Goal: Information Seeking & Learning: Learn about a topic

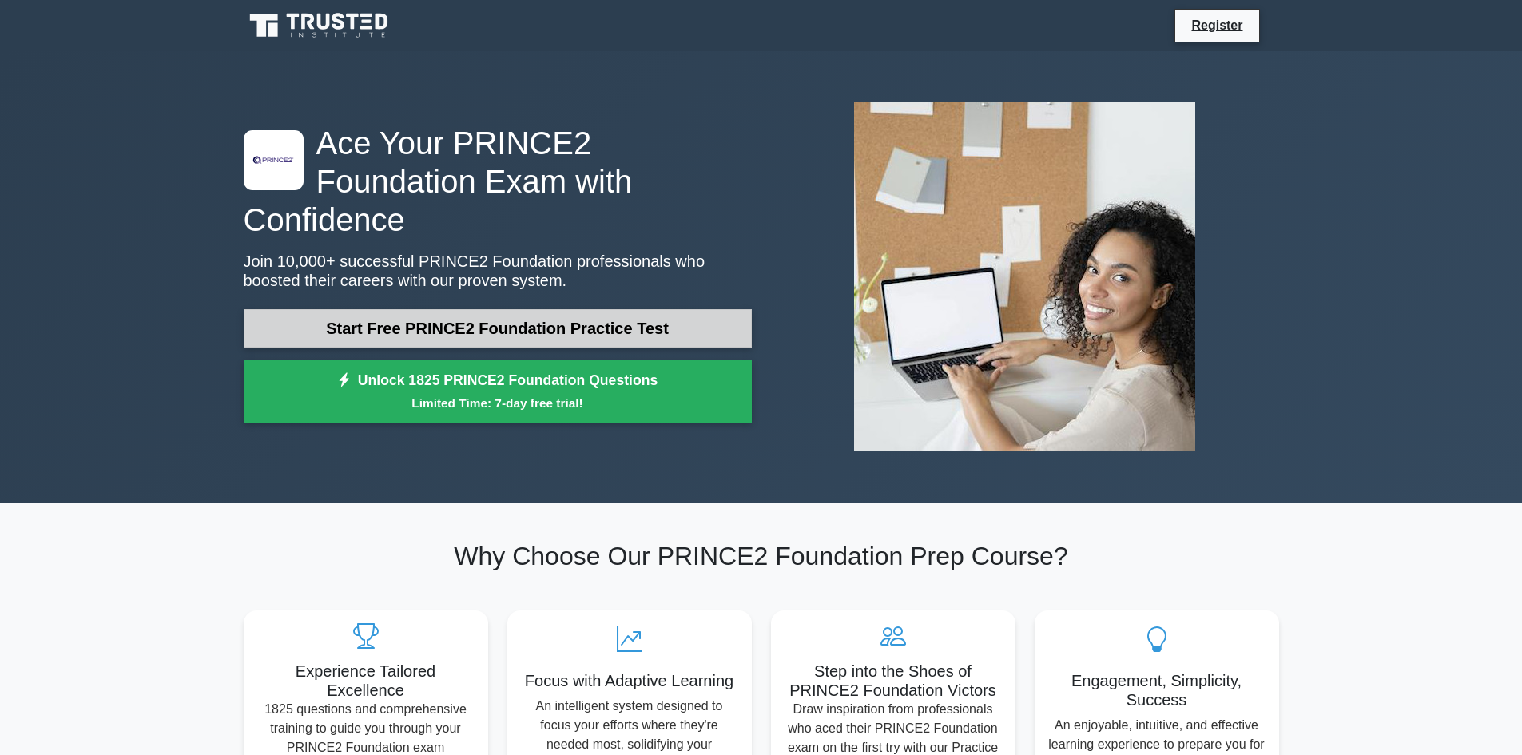
click at [563, 313] on link "Start Free PRINCE2 Foundation Practice Test" at bounding box center [498, 328] width 508 height 38
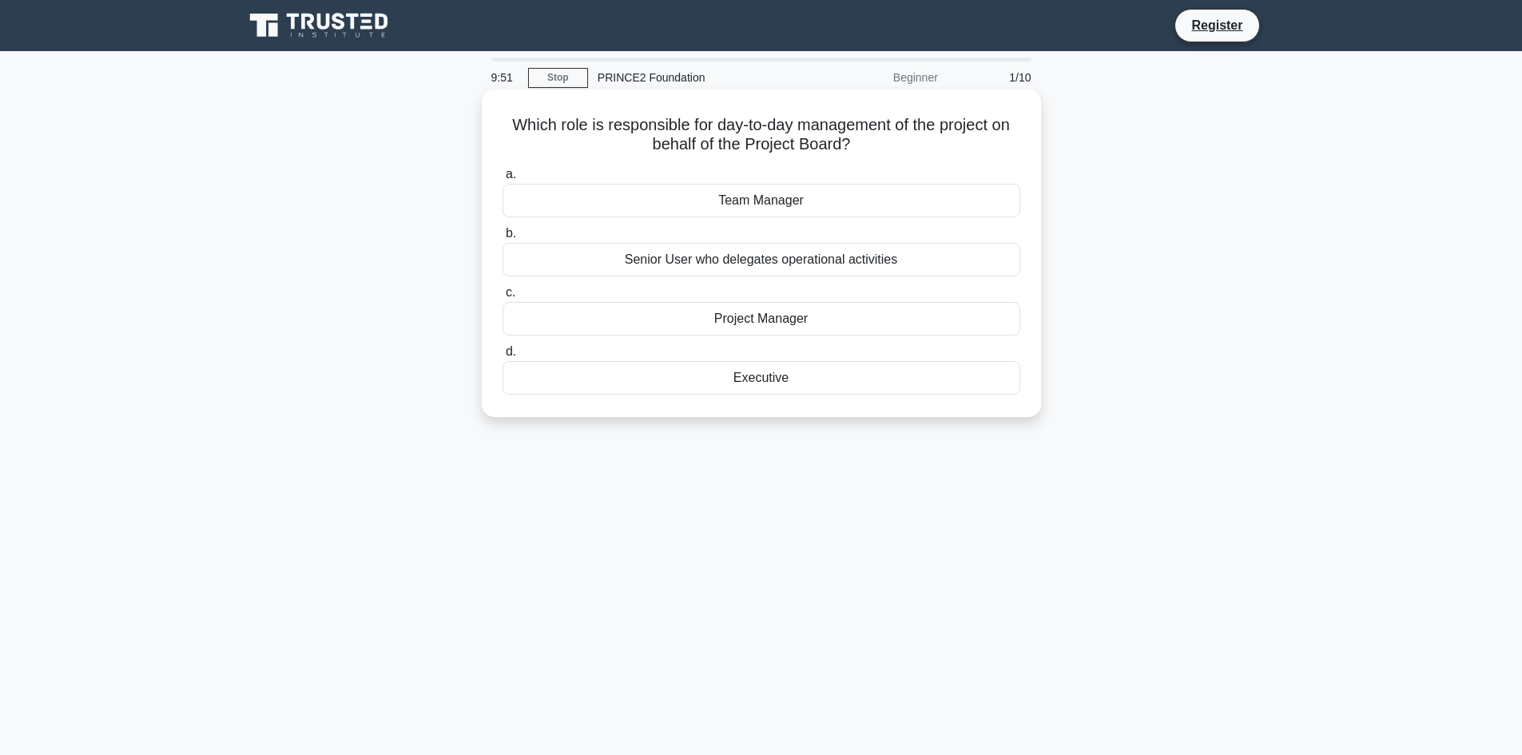
click at [802, 316] on div "Project Manager" at bounding box center [762, 319] width 518 height 34
click at [503, 298] on input "c. Project Manager" at bounding box center [503, 293] width 0 height 10
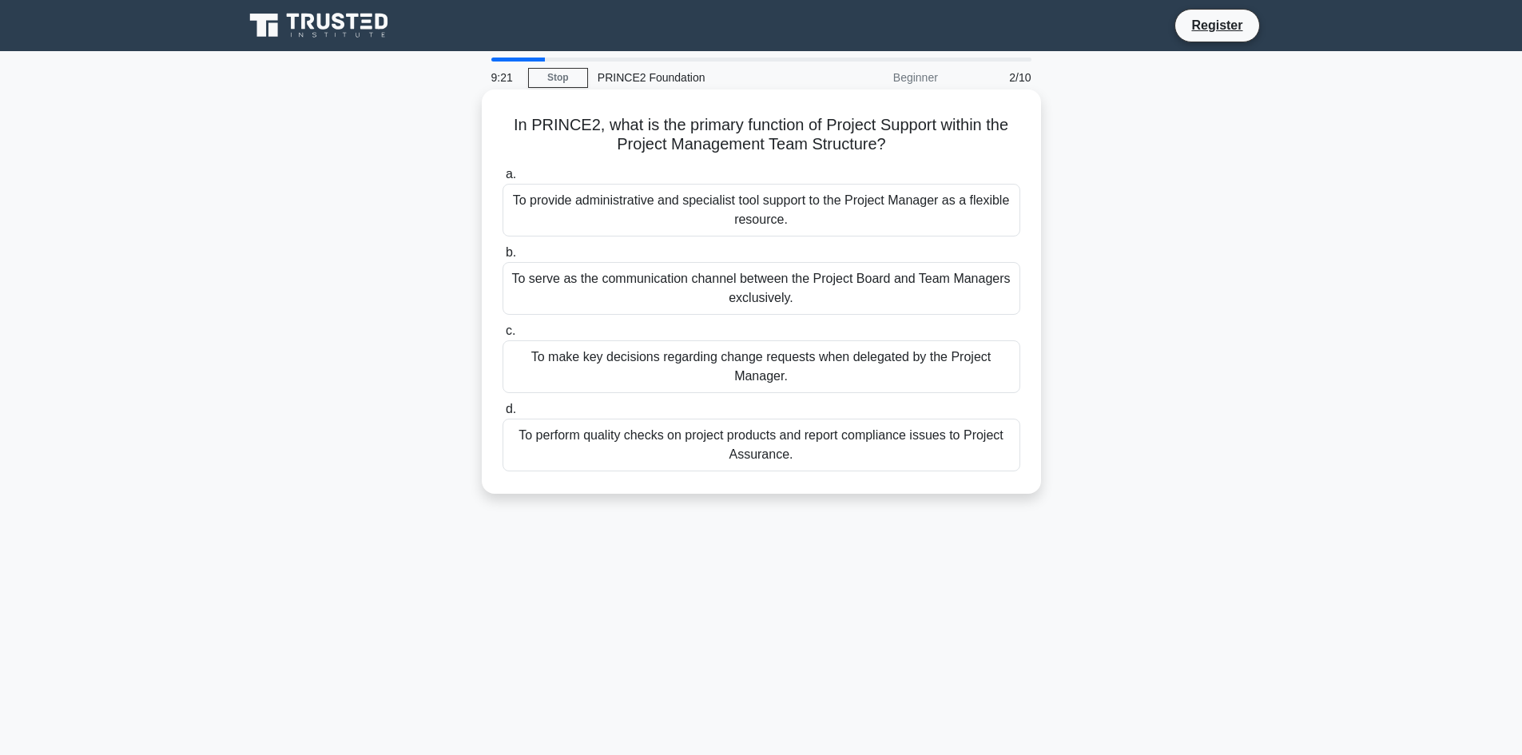
click at [767, 220] on div "To provide administrative and specialist tool support to the Project Manager as…" at bounding box center [762, 210] width 518 height 53
click at [503, 180] on input "a. To provide administrative and specialist tool support to the Project Manager…" at bounding box center [503, 174] width 0 height 10
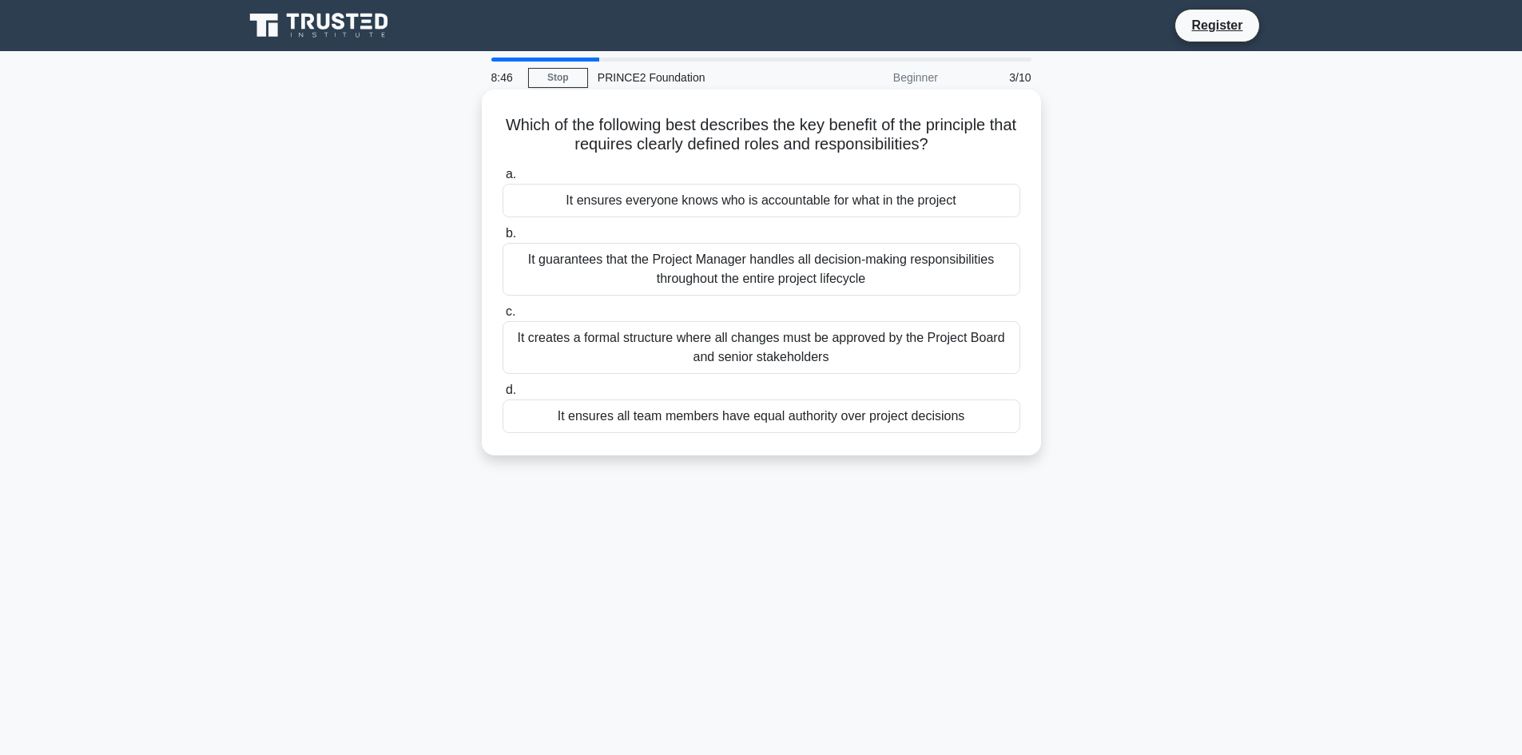
click at [854, 361] on div "It creates a formal structure where all changes must be approved by the Project…" at bounding box center [762, 347] width 518 height 53
click at [503, 317] on input "c. It creates a formal structure where all changes must be approved by the Proj…" at bounding box center [503, 312] width 0 height 10
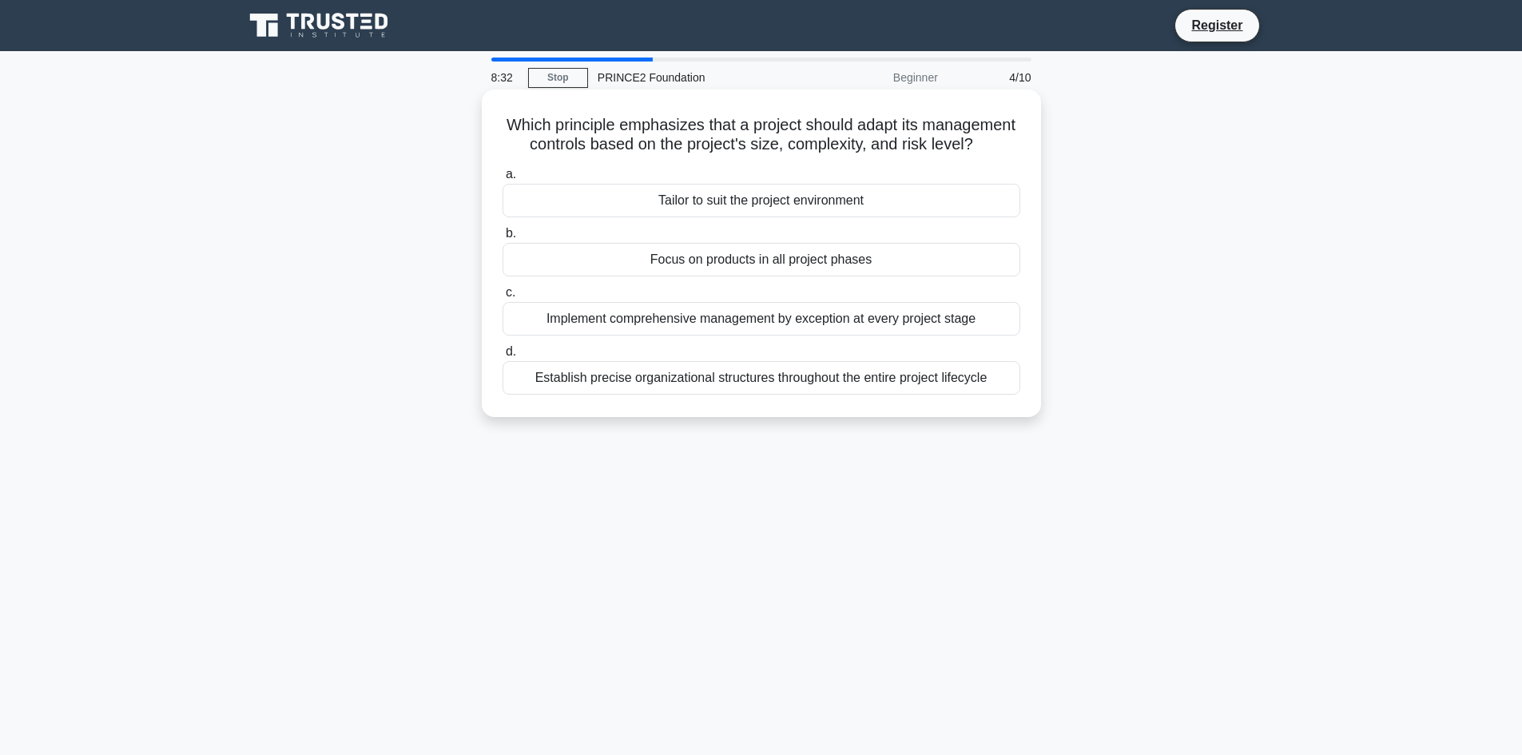
click at [740, 393] on div "Establish precise organizational structures throughout the entire project lifec…" at bounding box center [762, 378] width 518 height 34
click at [503, 357] on input "d. Establish precise organizational structures throughout the entire project li…" at bounding box center [503, 352] width 0 height 10
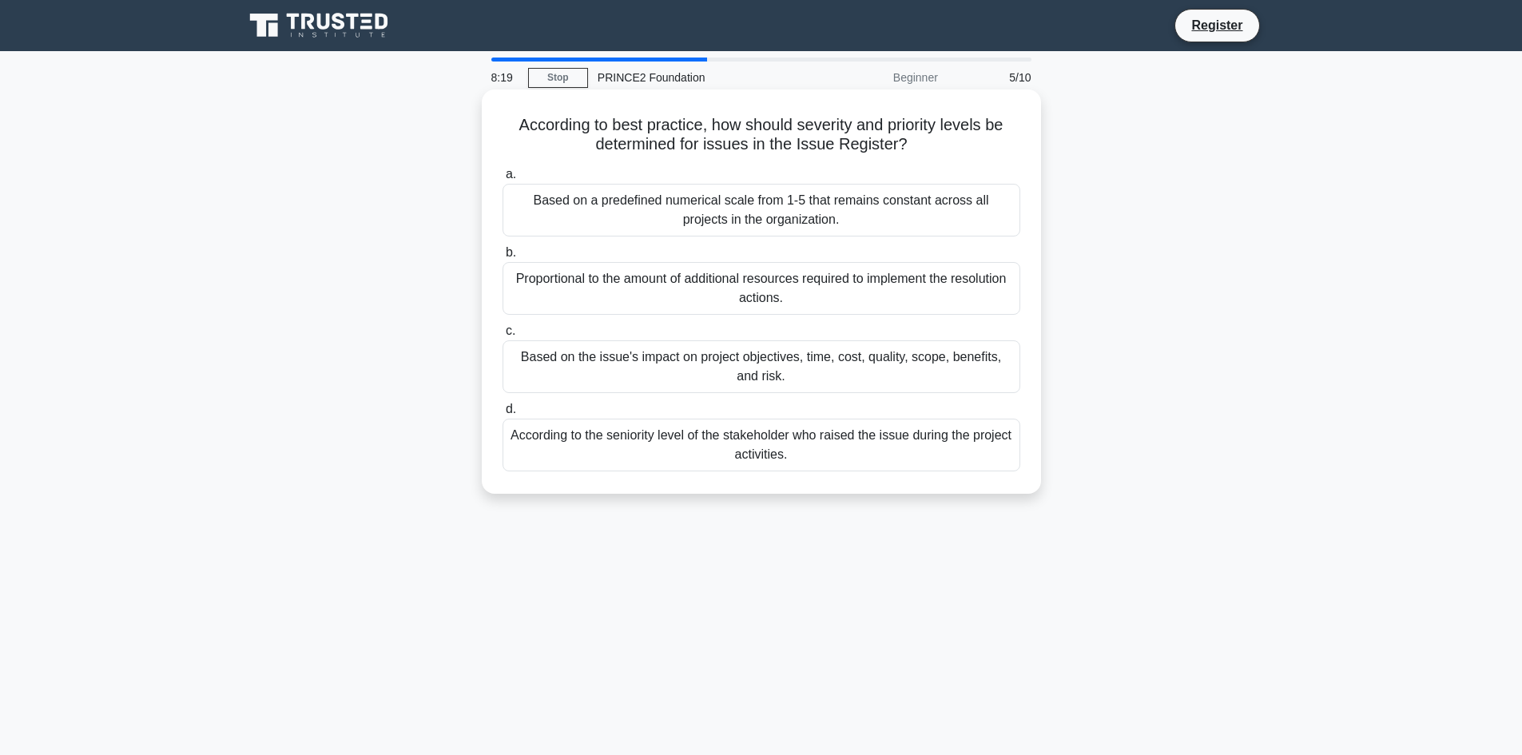
click at [805, 286] on div "Proportional to the amount of additional resources required to implement the re…" at bounding box center [762, 288] width 518 height 53
click at [849, 288] on div "Proportional to the amount of additional resources required to implement the re…" at bounding box center [762, 288] width 518 height 53
click at [503, 258] on input "b. Proportional to the amount of additional resources required to implement the…" at bounding box center [503, 253] width 0 height 10
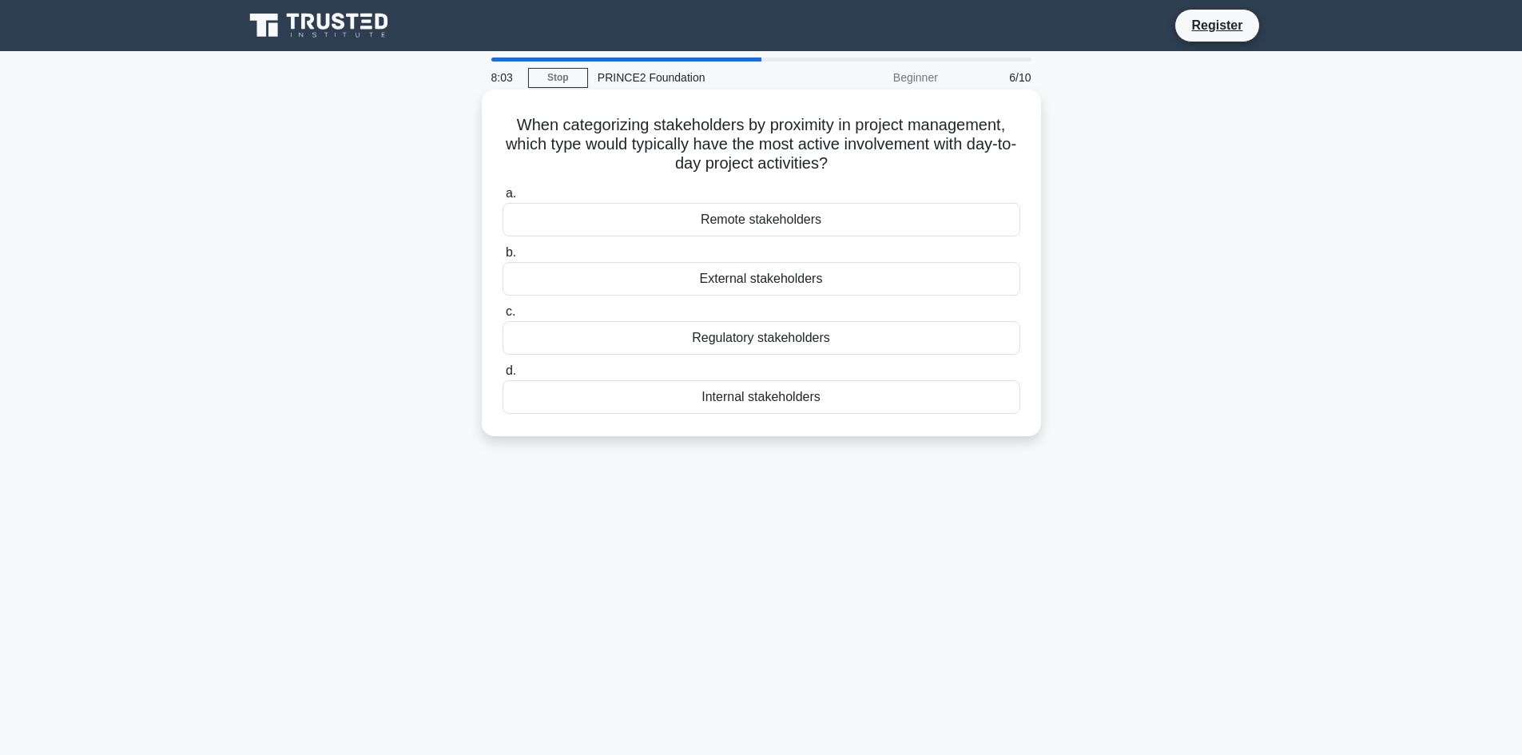
click at [803, 274] on div "External stakeholders" at bounding box center [762, 279] width 518 height 34
click at [503, 258] on input "b. External stakeholders" at bounding box center [503, 253] width 0 height 10
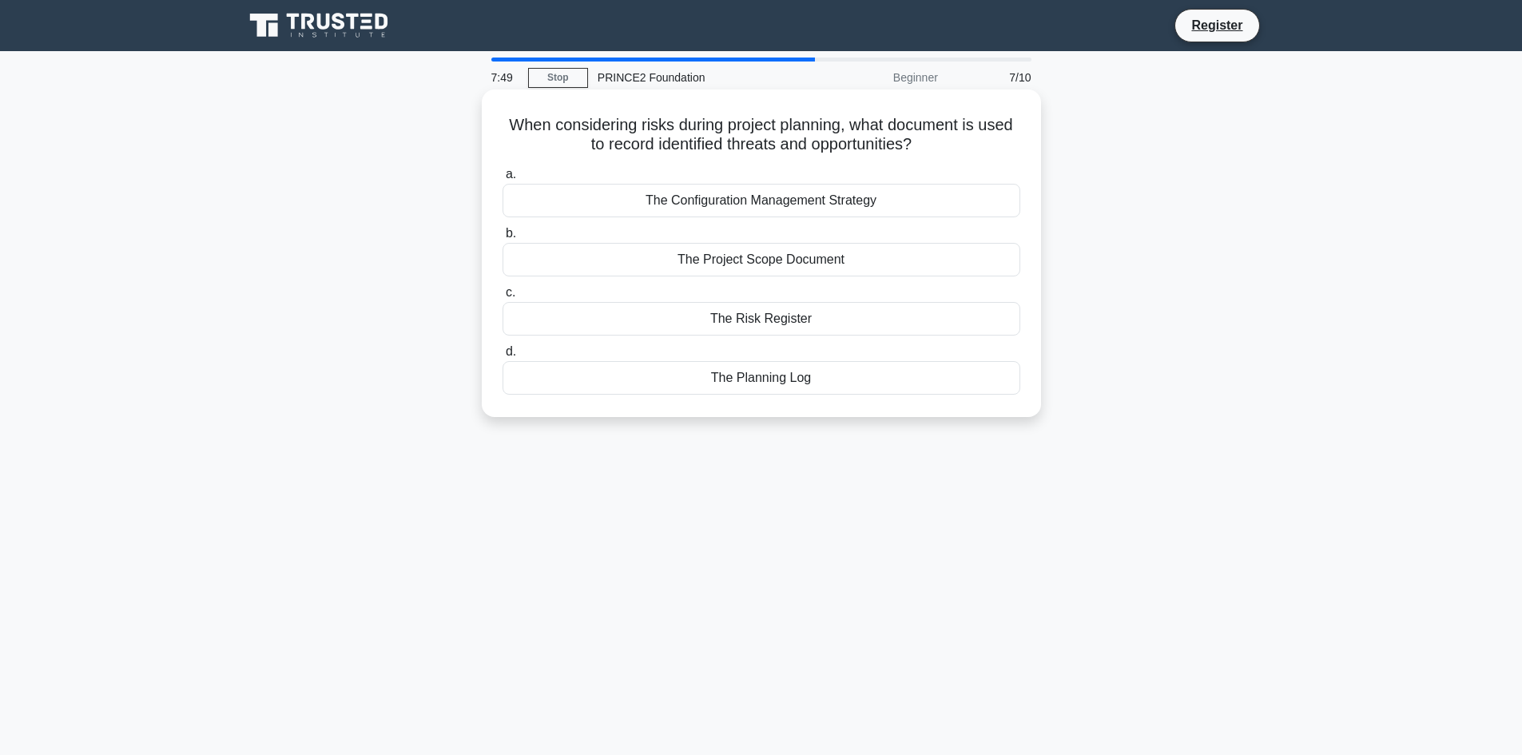
click at [836, 264] on div "The Project Scope Document" at bounding box center [762, 260] width 518 height 34
click at [503, 239] on input "b. The Project Scope Document" at bounding box center [503, 234] width 0 height 10
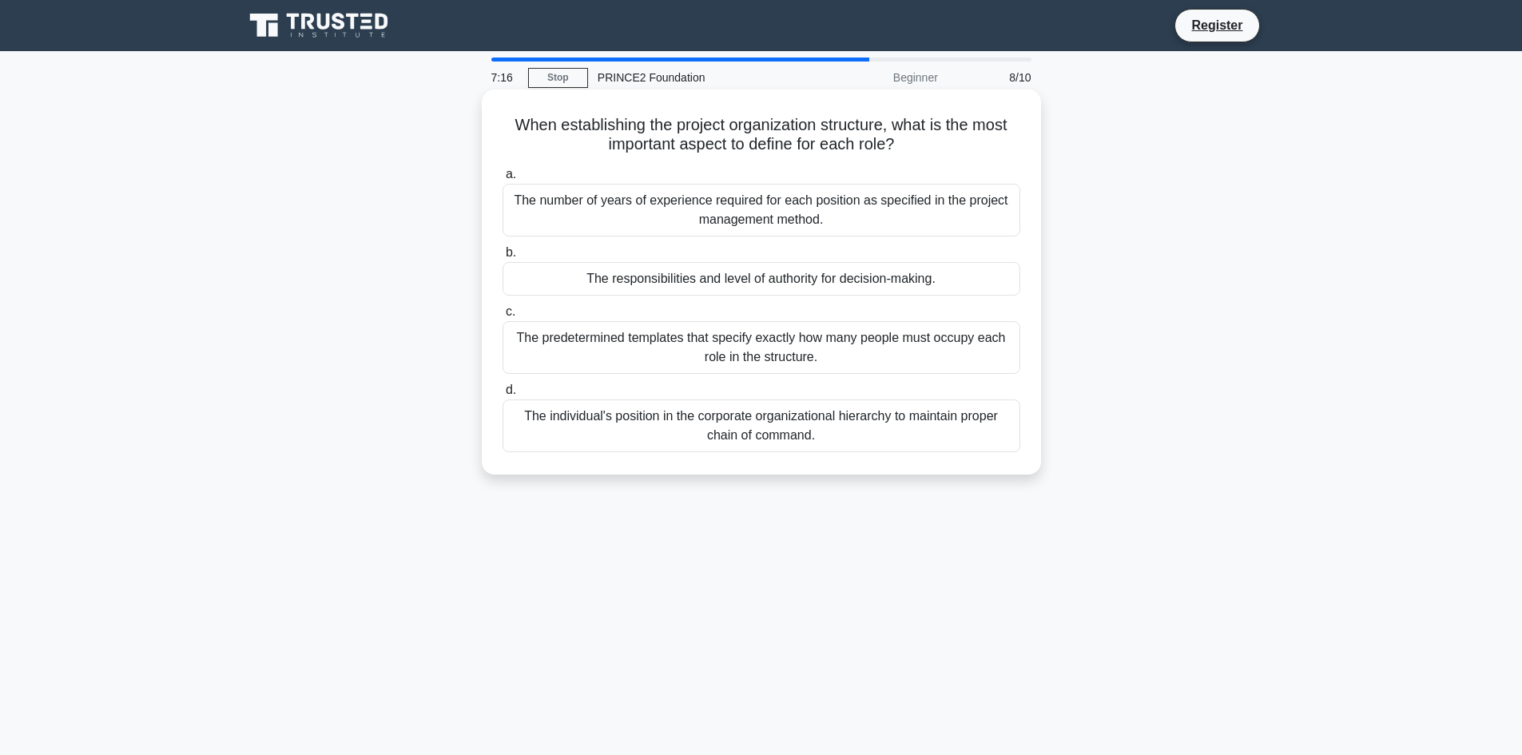
click at [889, 283] on div "The responsibilities and level of authority for decision-making." at bounding box center [762, 279] width 518 height 34
click at [503, 258] on input "b. The responsibilities and level of authority for decision-making." at bounding box center [503, 253] width 0 height 10
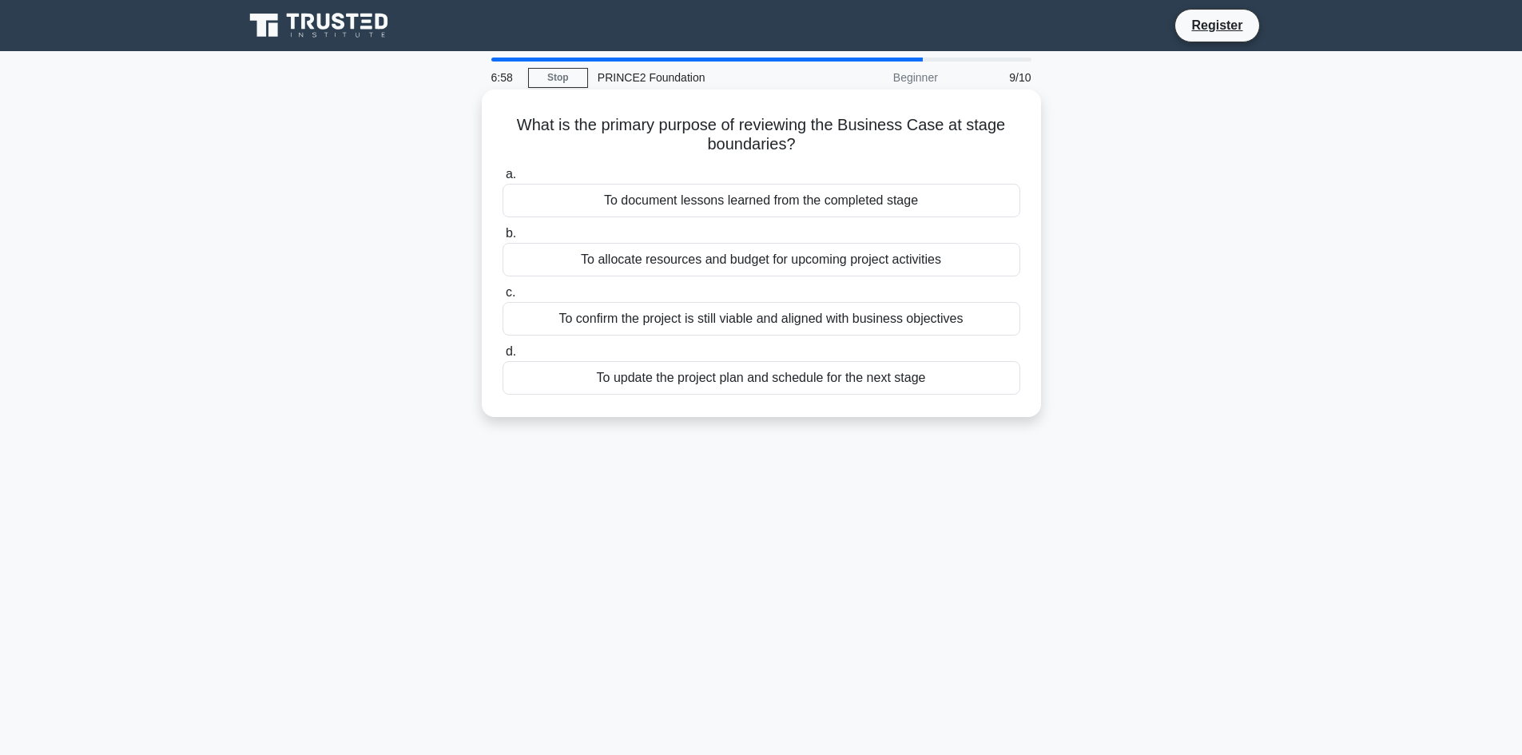
click at [754, 267] on div "To allocate resources and budget for upcoming project activities" at bounding box center [762, 260] width 518 height 34
click at [503, 239] on input "b. To allocate resources and budget for upcoming project activities" at bounding box center [503, 234] width 0 height 10
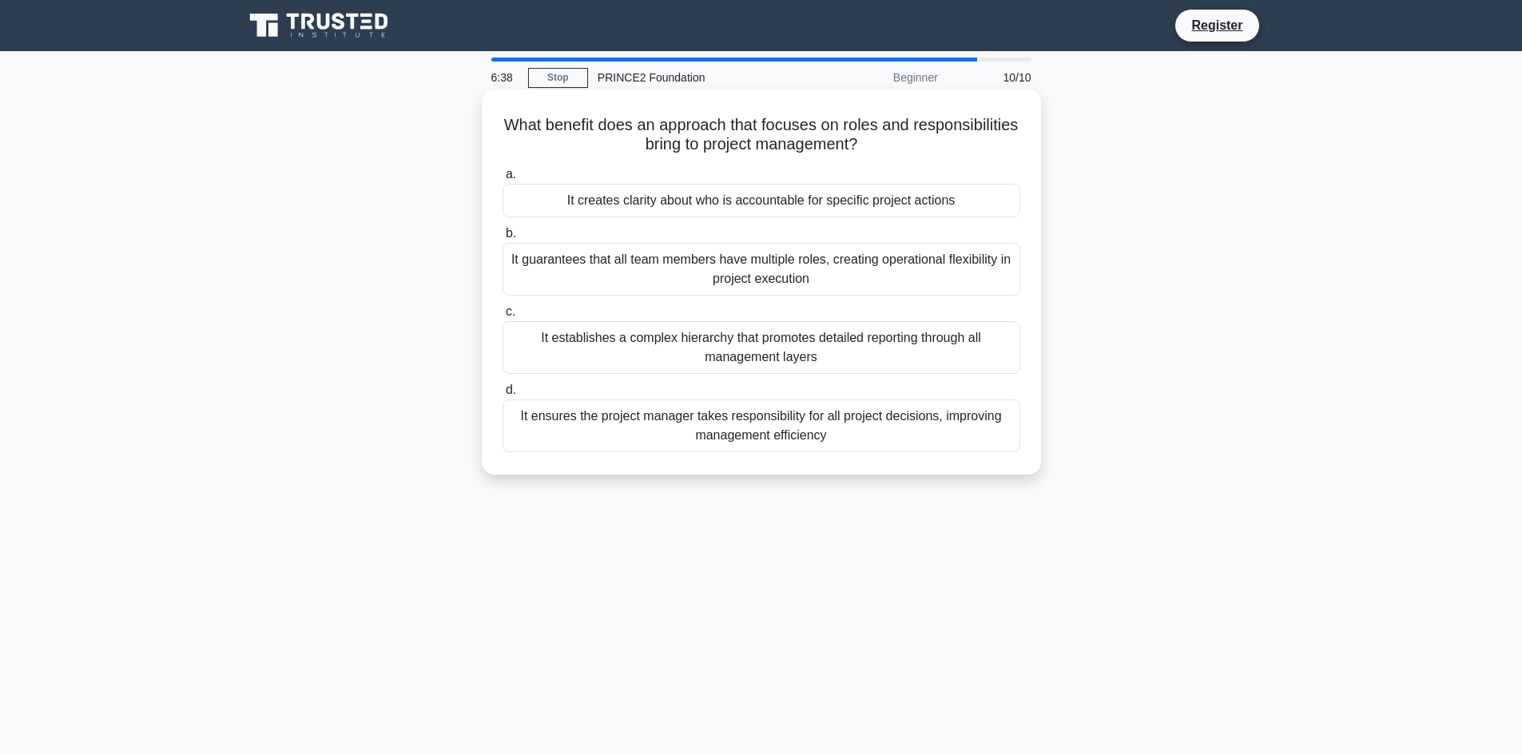
click at [780, 277] on div "It guarantees that all team members have multiple roles, creating operational f…" at bounding box center [762, 269] width 518 height 53
click at [793, 272] on div "It guarantees that all team members have multiple roles, creating operational f…" at bounding box center [762, 269] width 518 height 53
click at [503, 239] on input "b. It guarantees that all team members have multiple roles, creating operationa…" at bounding box center [503, 234] width 0 height 10
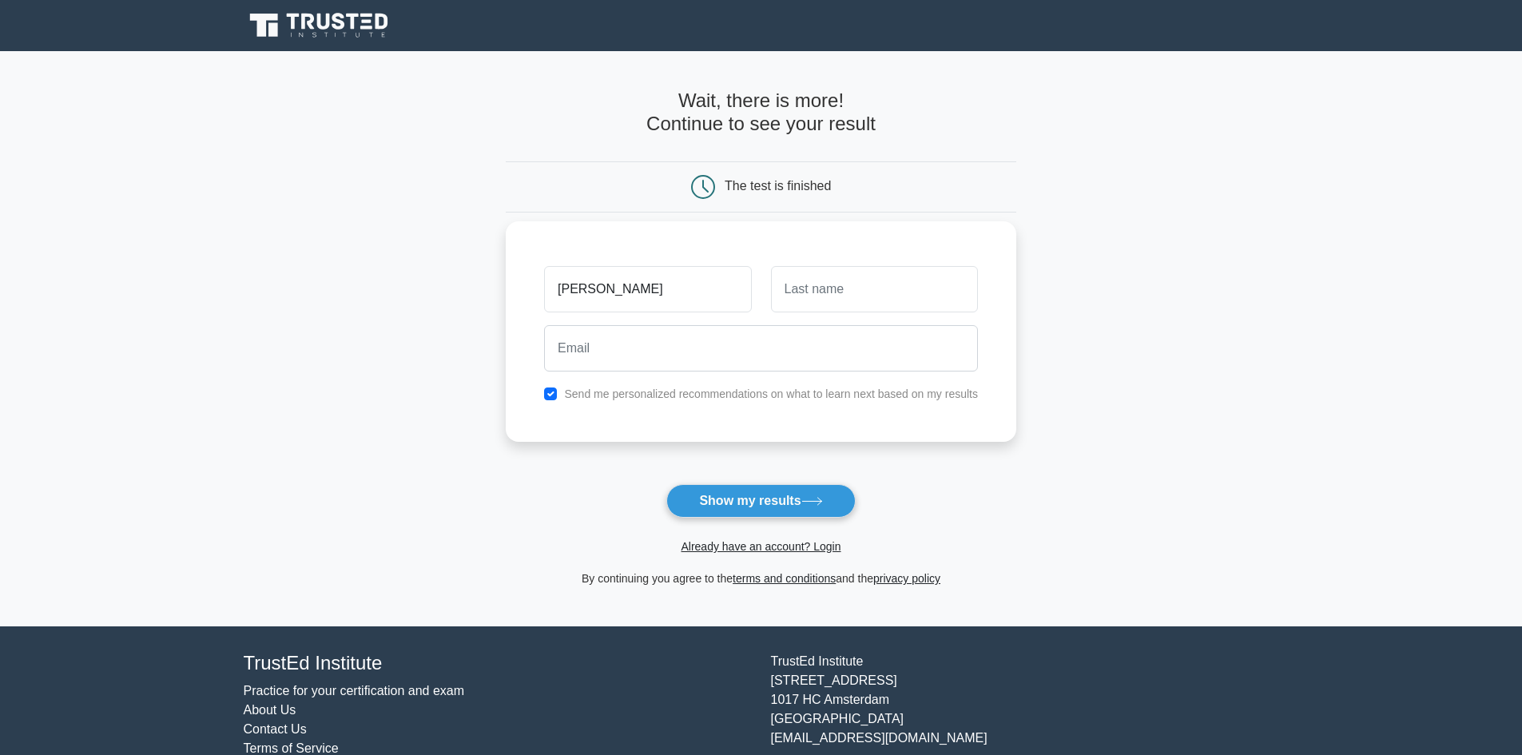
type input "chirag"
type input "pahuja"
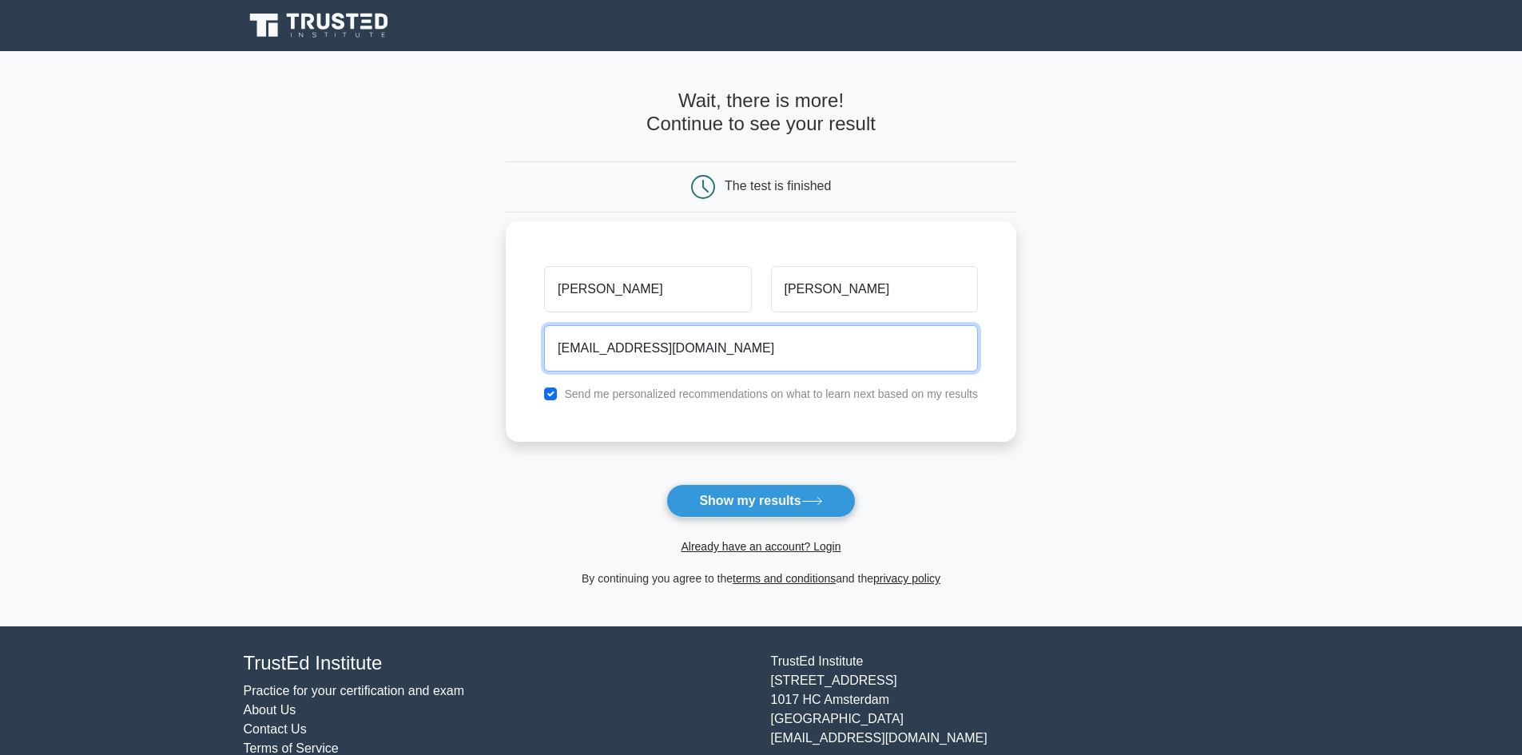
type input "chpahuja@gmail.com"
click at [666, 484] on button "Show my results" at bounding box center [760, 501] width 189 height 34
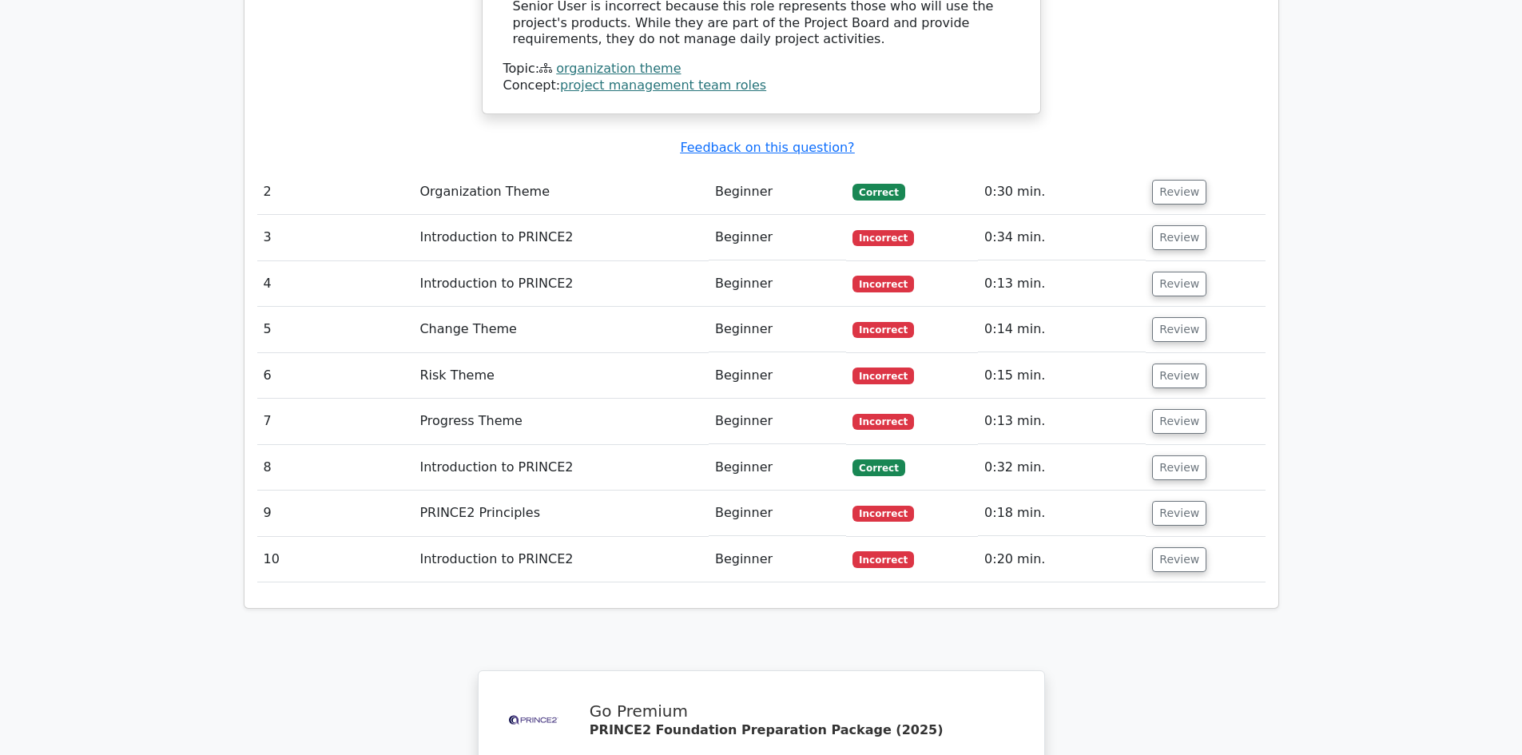
scroll to position [1918, 0]
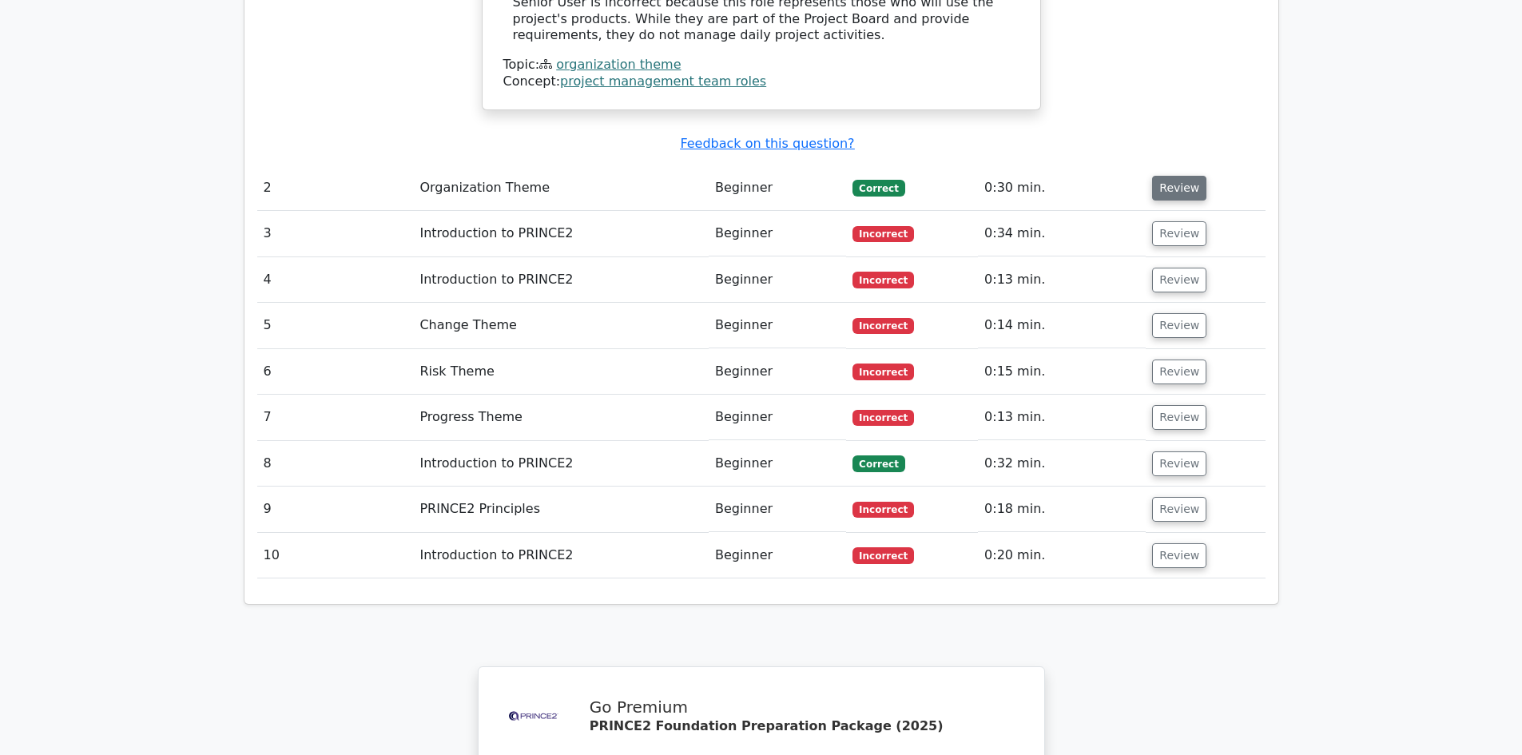
click at [1179, 176] on button "Review" at bounding box center [1179, 188] width 54 height 25
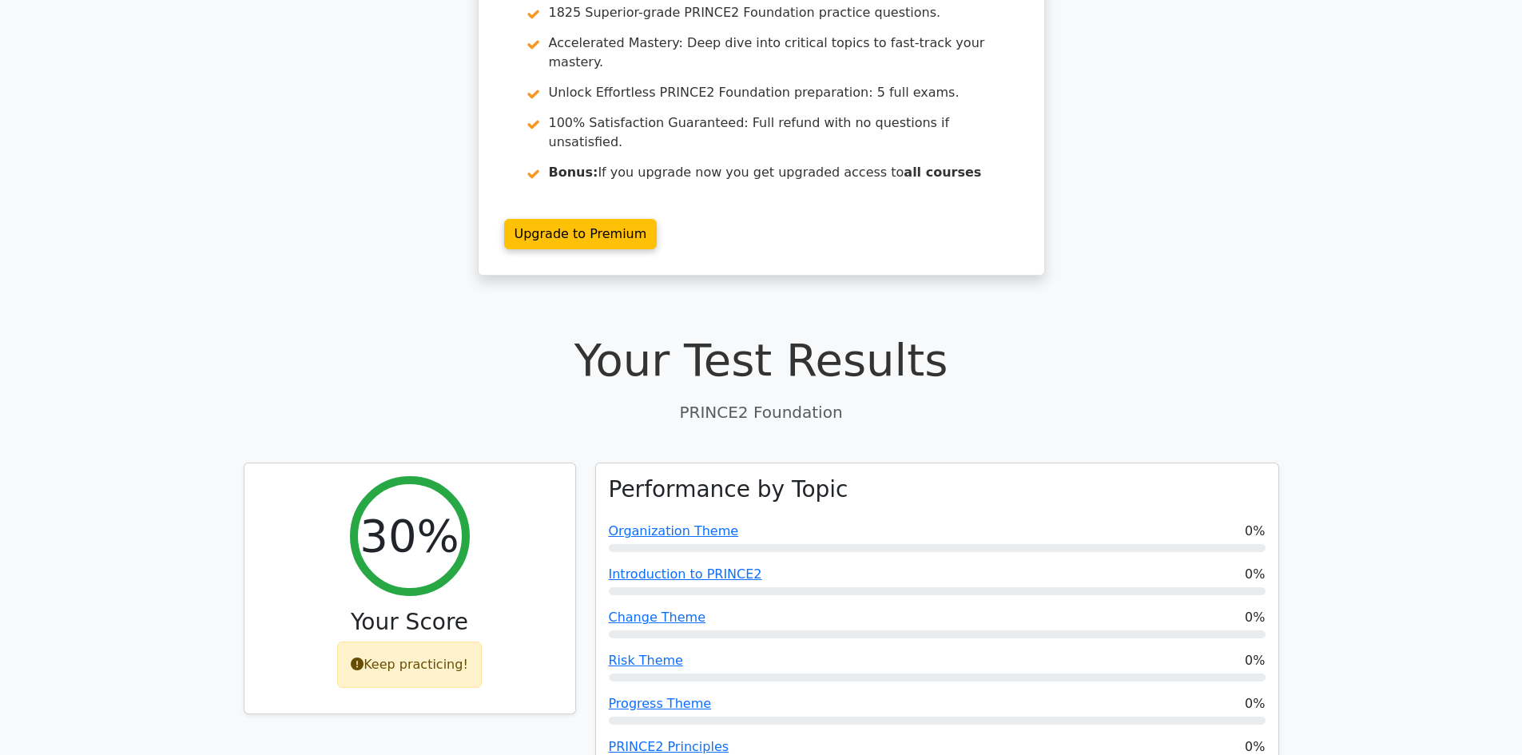
scroll to position [0, 0]
